Goal: Obtain resource: Download file/media

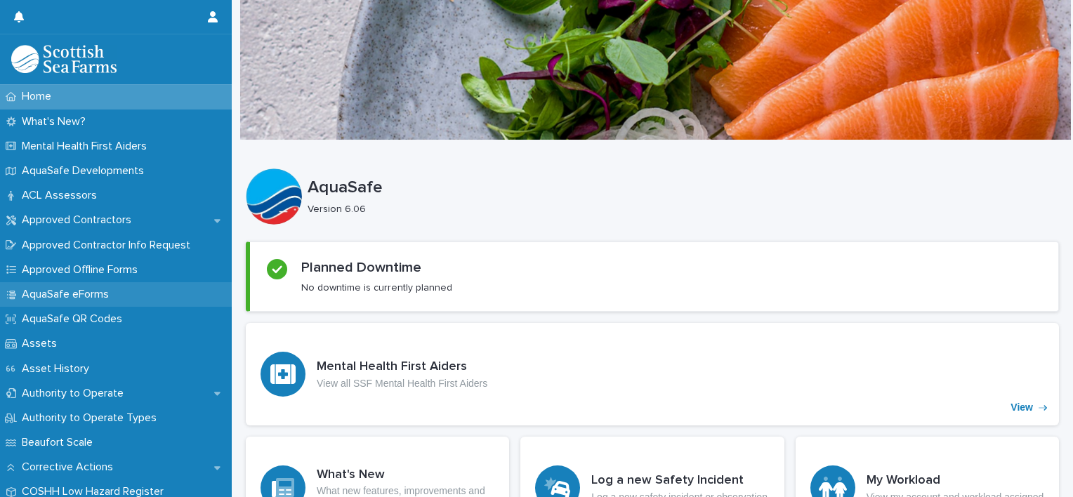
click at [81, 297] on p "AquaSafe eForms" at bounding box center [68, 294] width 104 height 13
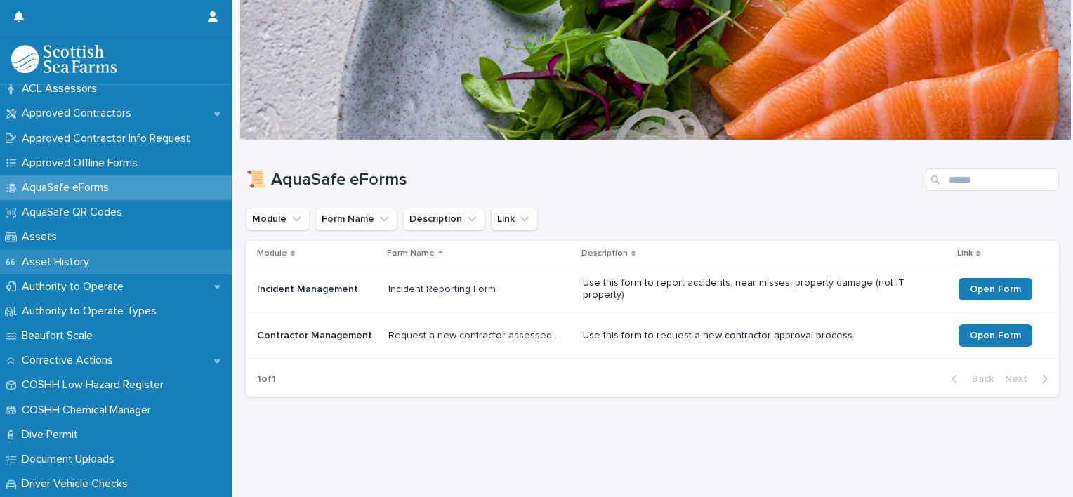
scroll to position [140, 0]
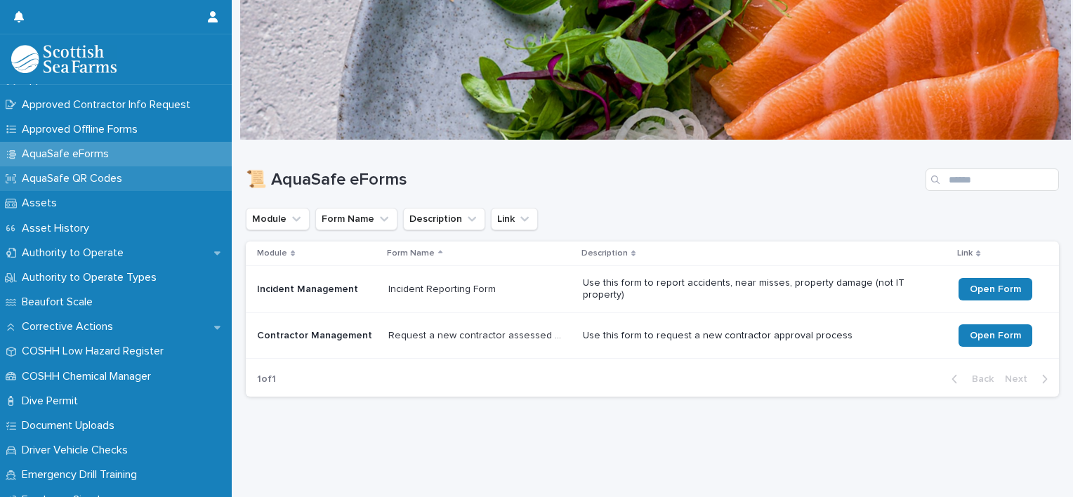
click at [54, 178] on p "AquaSafe QR Codes" at bounding box center [74, 178] width 117 height 13
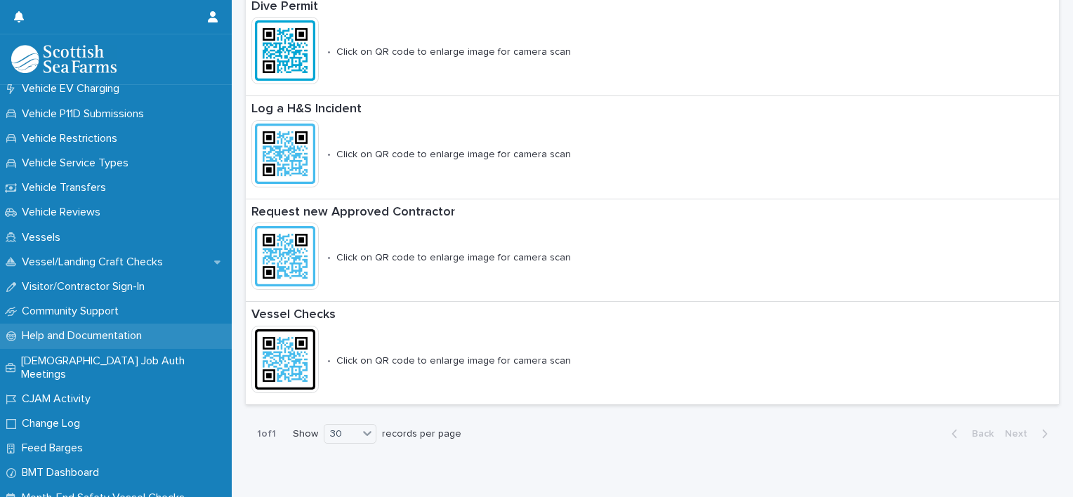
scroll to position [1306, 0]
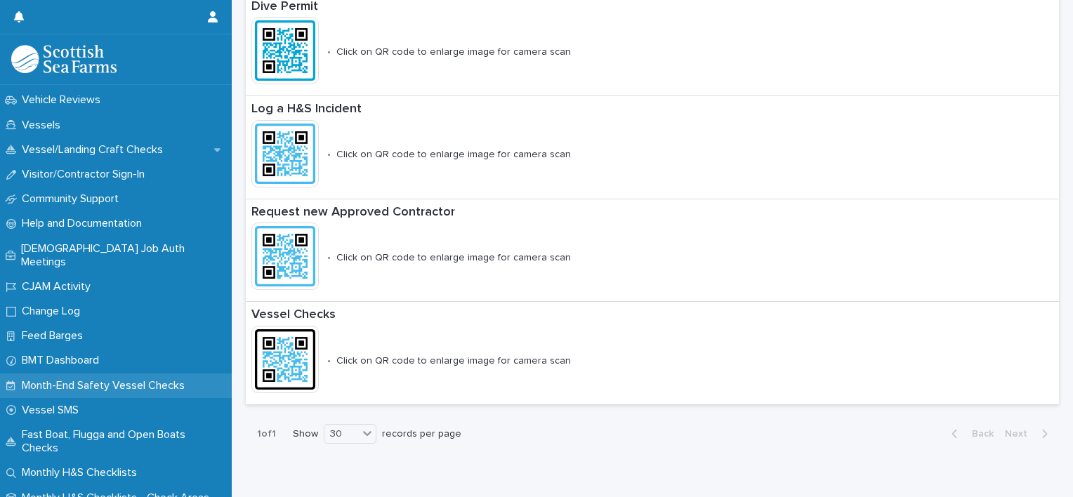
click at [58, 379] on p "Month-End Safety Vessel Checks" at bounding box center [106, 385] width 180 height 13
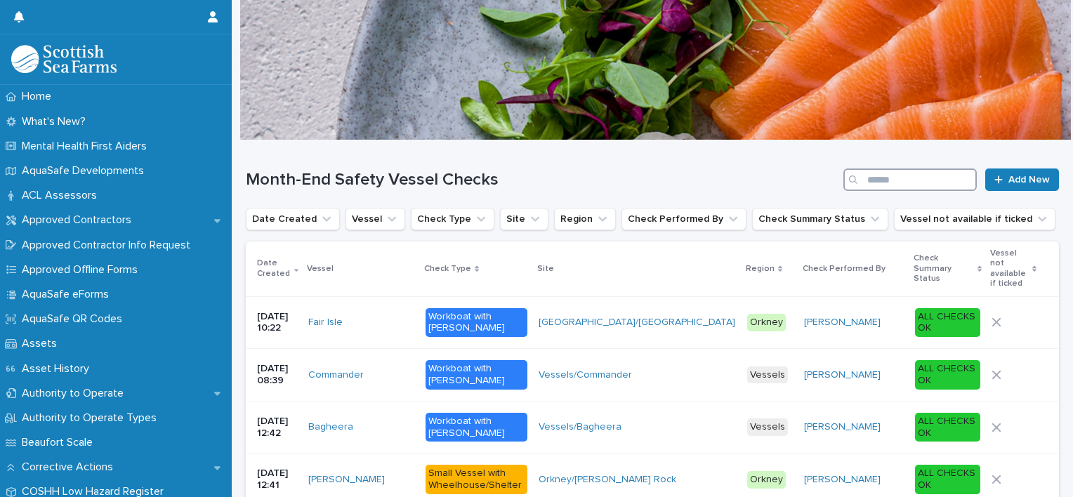
click at [935, 180] on input "Search" at bounding box center [910, 180] width 133 height 22
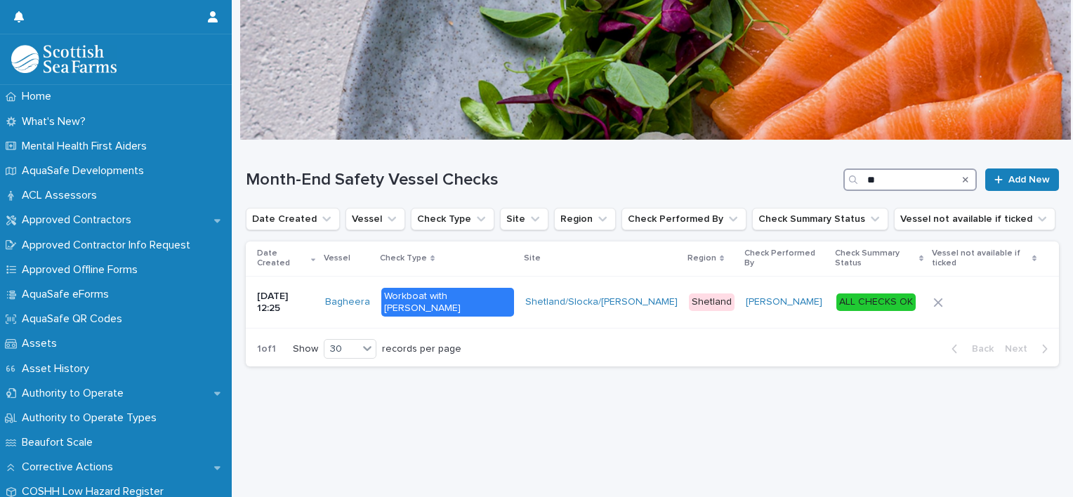
type input "*"
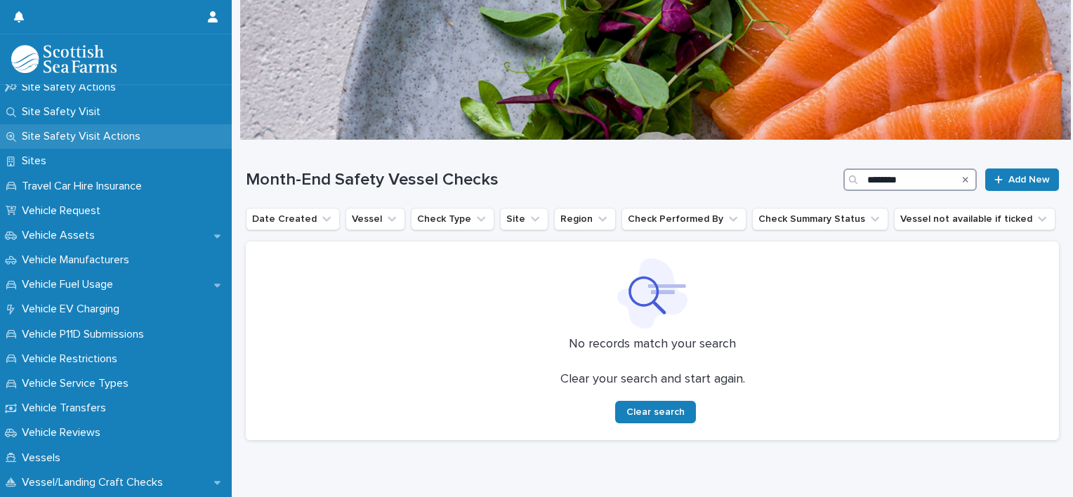
scroll to position [913, 0]
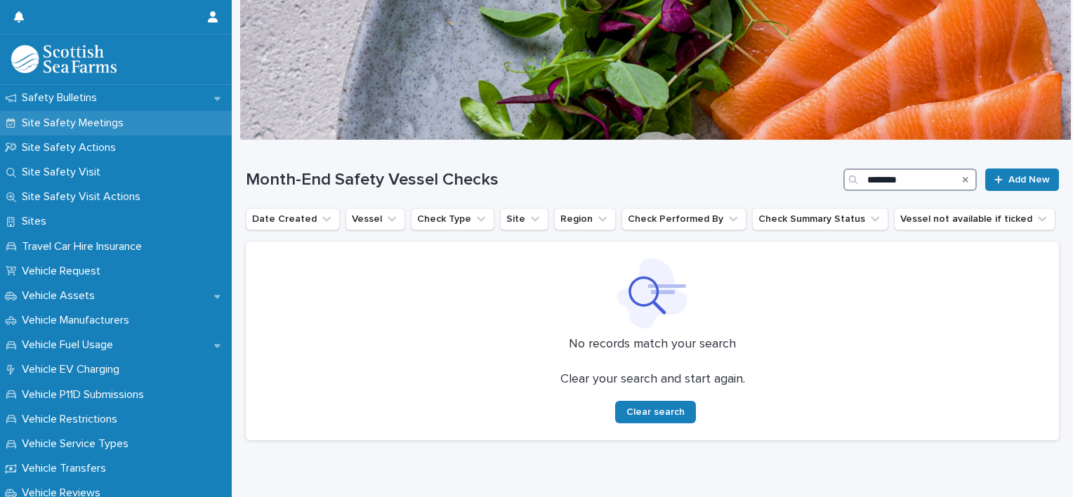
type input "********"
click at [72, 121] on p "Site Safety Meetings" at bounding box center [75, 123] width 119 height 13
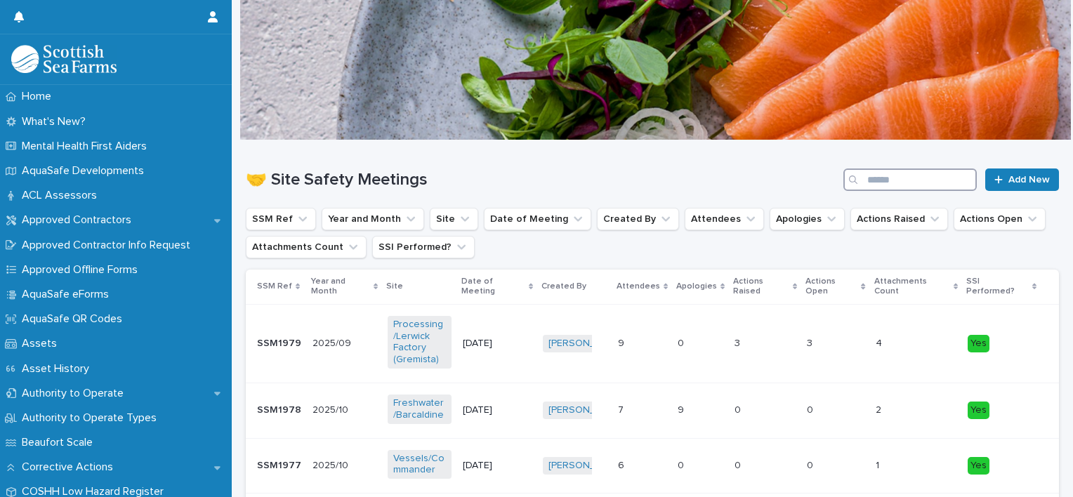
click at [901, 171] on input "Search" at bounding box center [910, 180] width 133 height 22
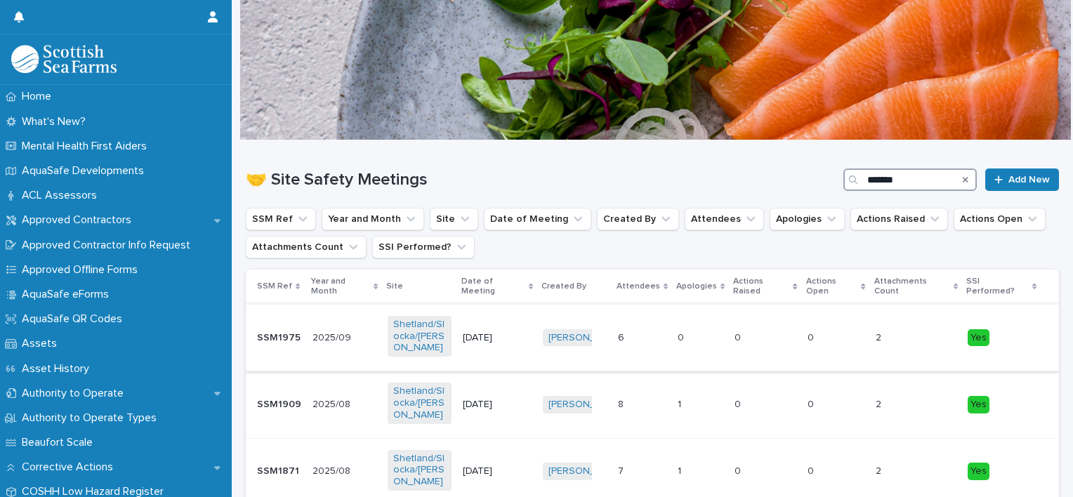
type input "*******"
click at [656, 327] on div "6 6" at bounding box center [642, 338] width 48 height 23
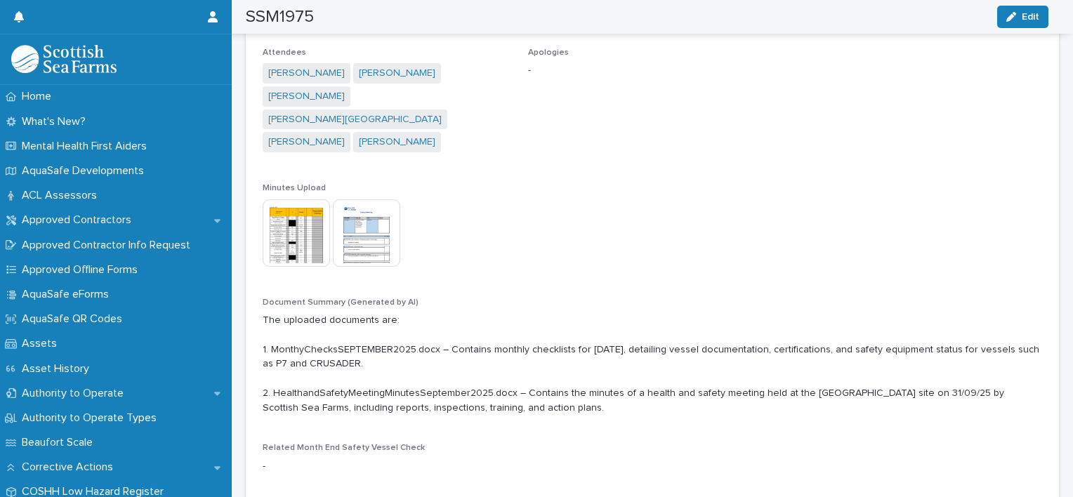
scroll to position [351, 0]
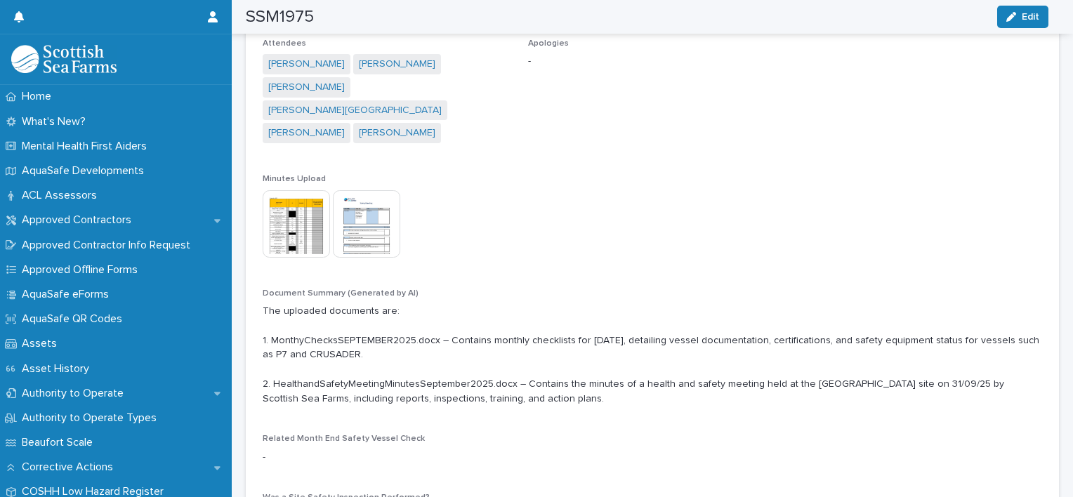
click at [298, 195] on img at bounding box center [296, 223] width 67 height 67
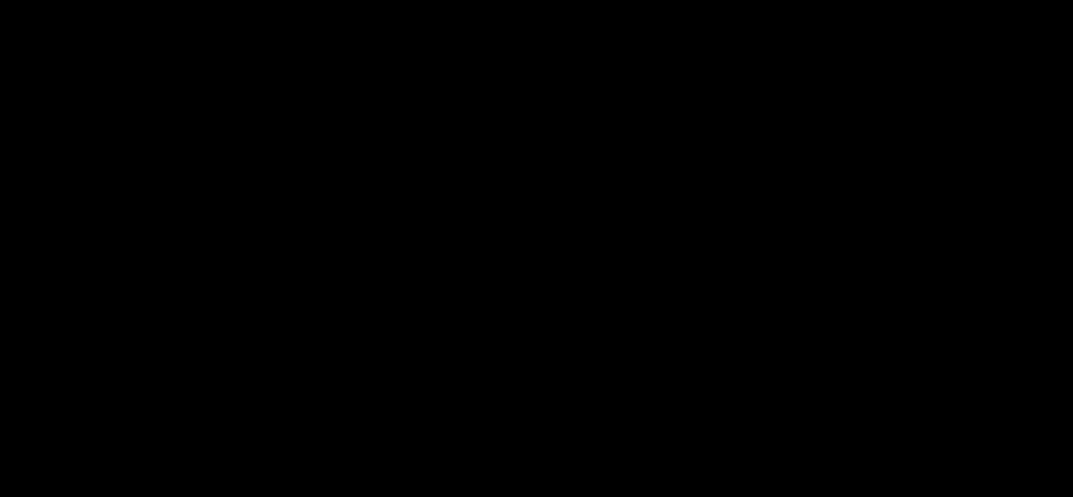
click at [298, 195] on picture at bounding box center [536, 229] width 537 height 197
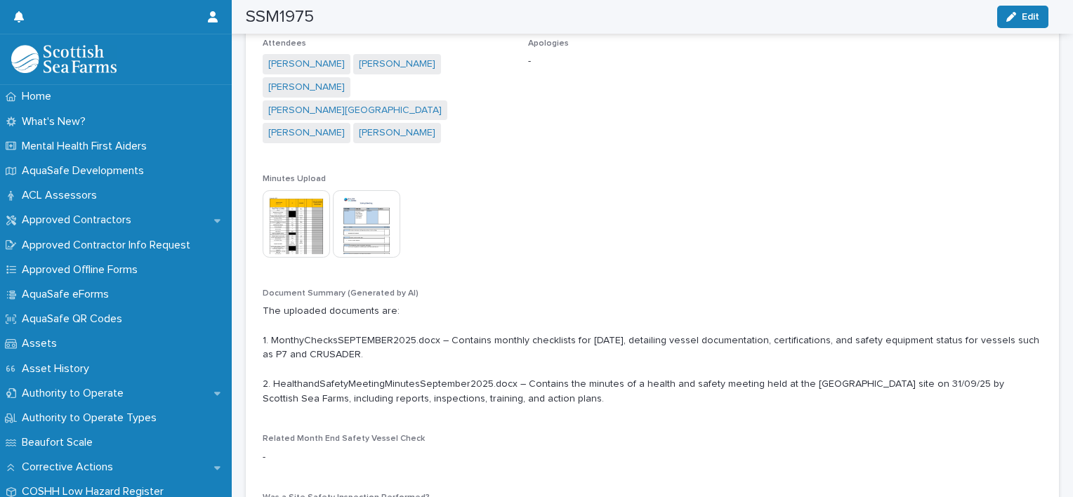
click at [300, 214] on img at bounding box center [296, 223] width 67 height 67
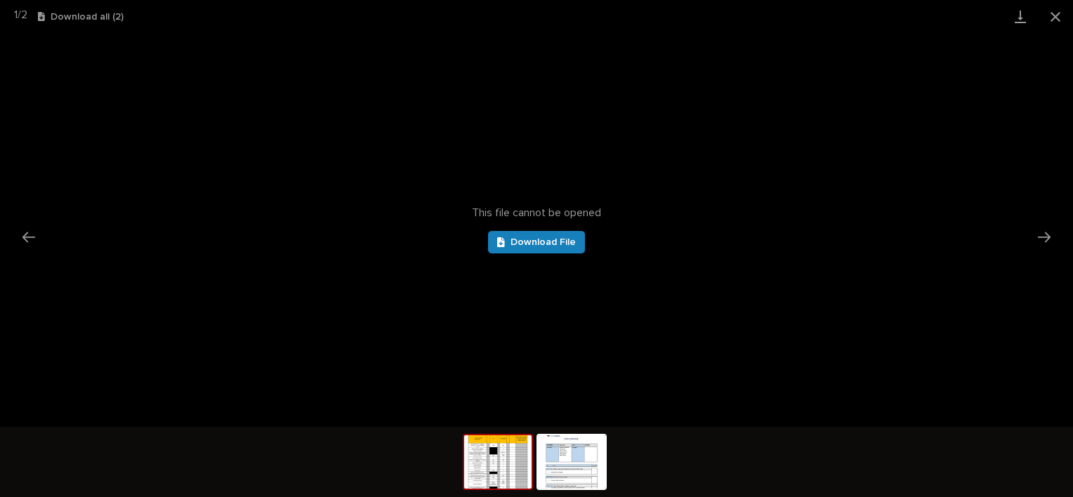
click at [494, 476] on img at bounding box center [497, 461] width 67 height 53
click at [534, 243] on span "Download File" at bounding box center [543, 242] width 65 height 10
